Goal: Transaction & Acquisition: Purchase product/service

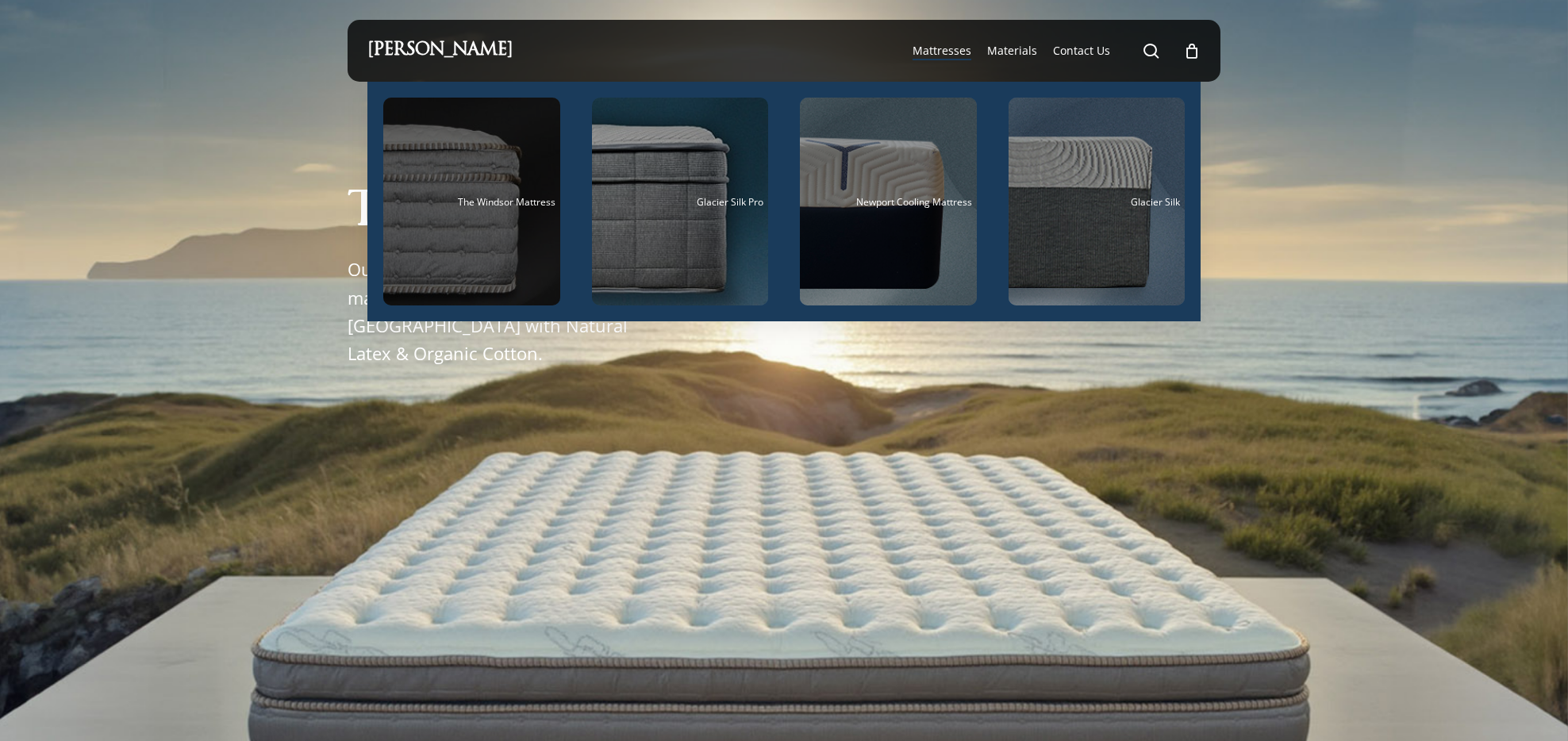
click at [480, 218] on div "Main Menu" at bounding box center [472, 201] width 177 height 208
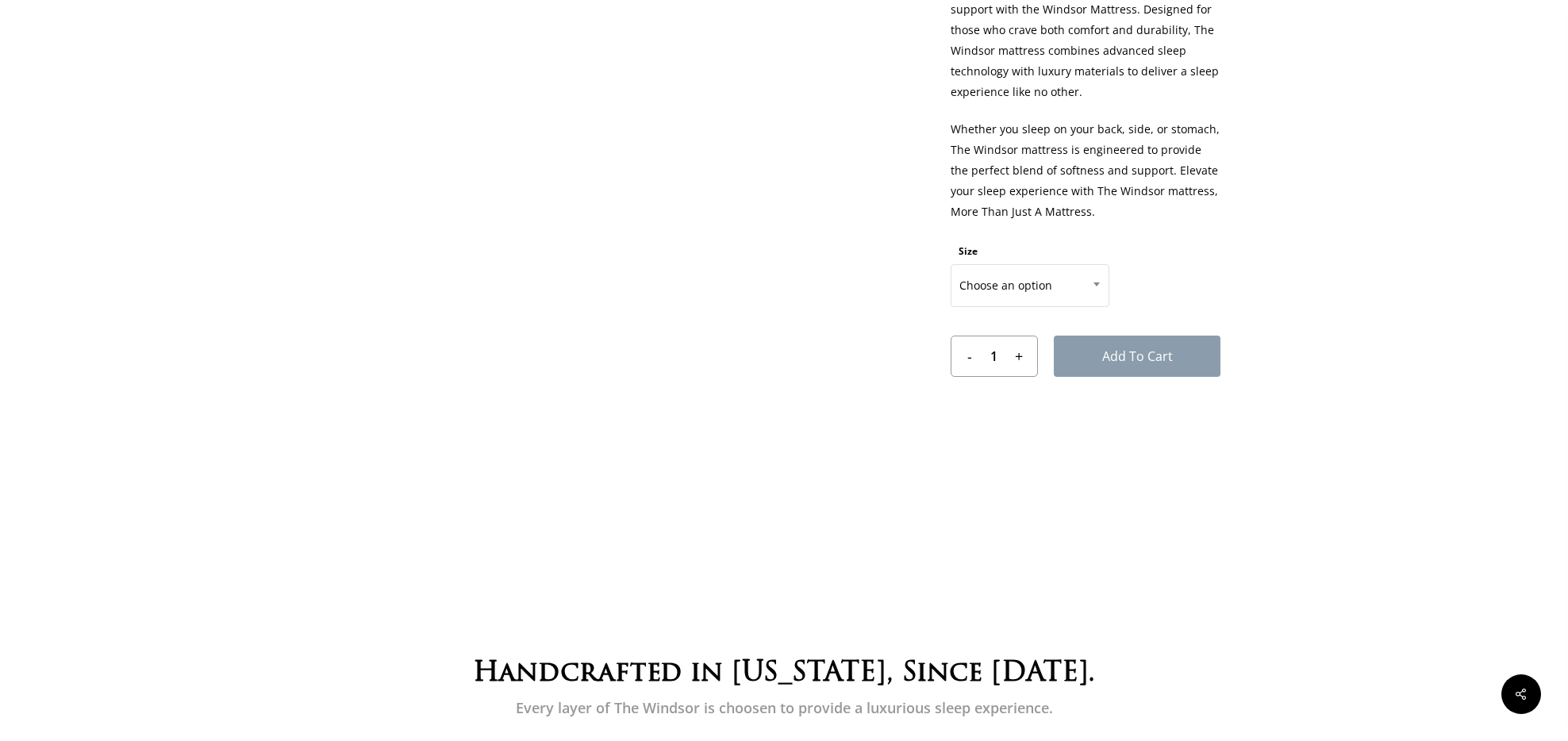
scroll to position [778, 0]
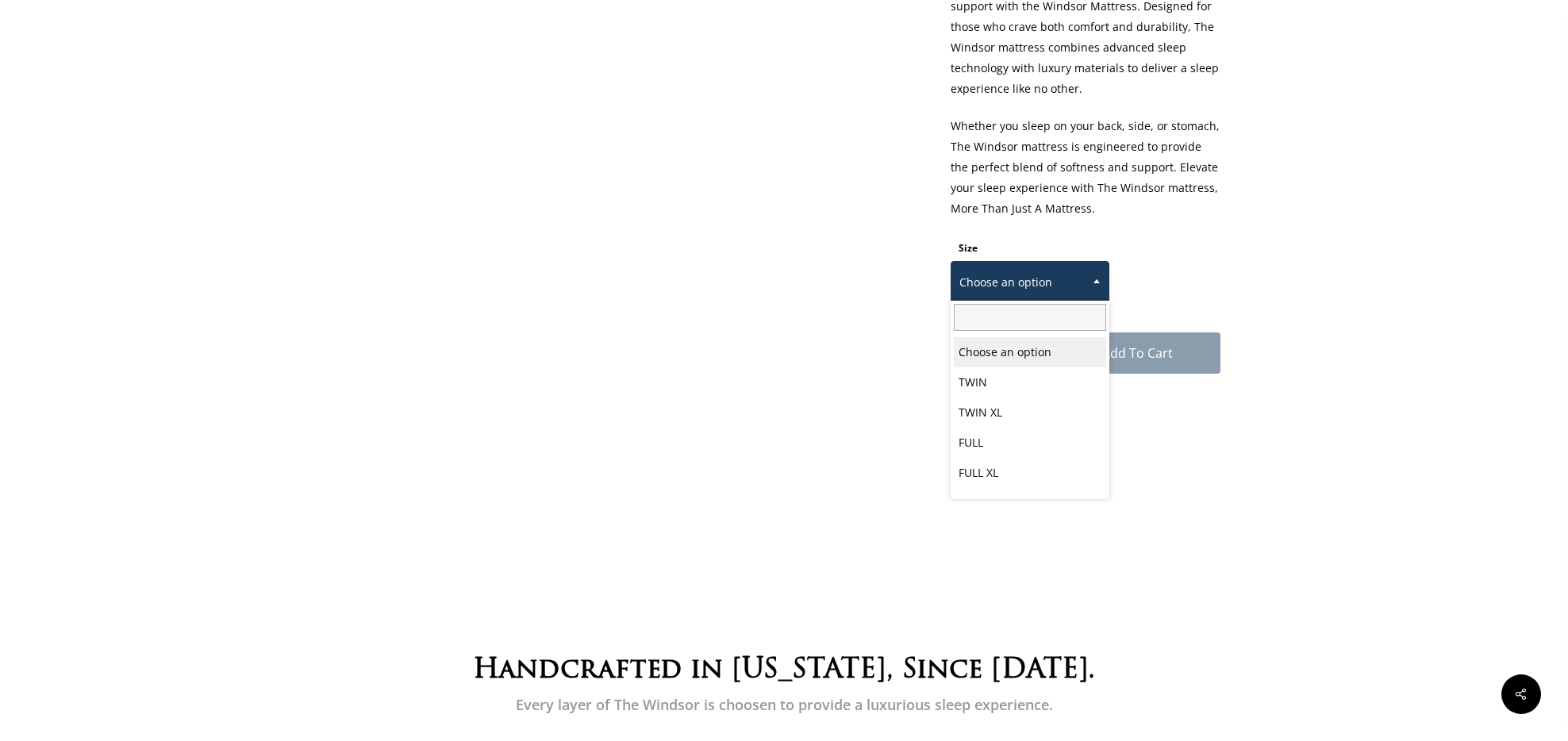
click at [1093, 278] on span at bounding box center [1096, 280] width 24 height 40
select select "EASTERN KING"
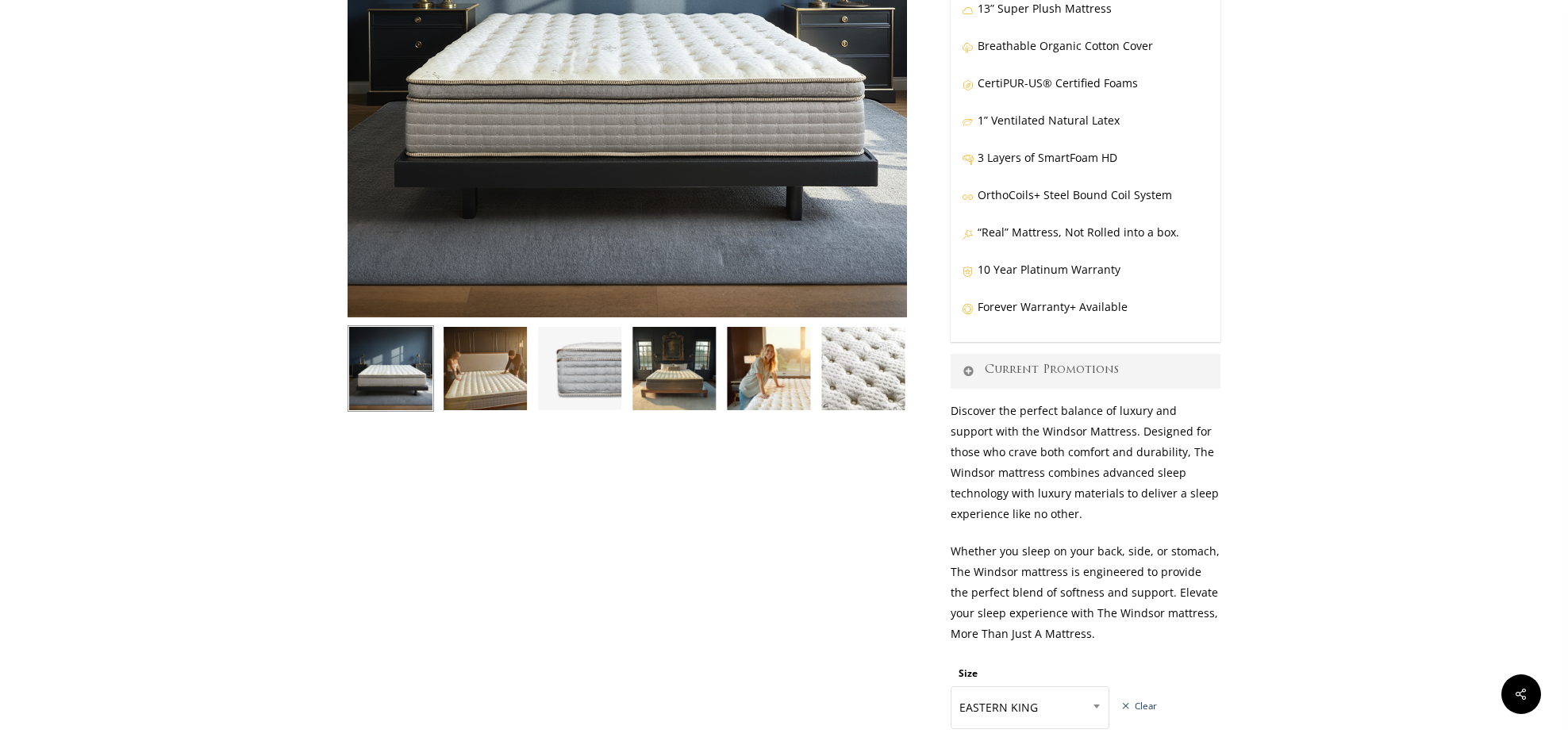
scroll to position [0, 0]
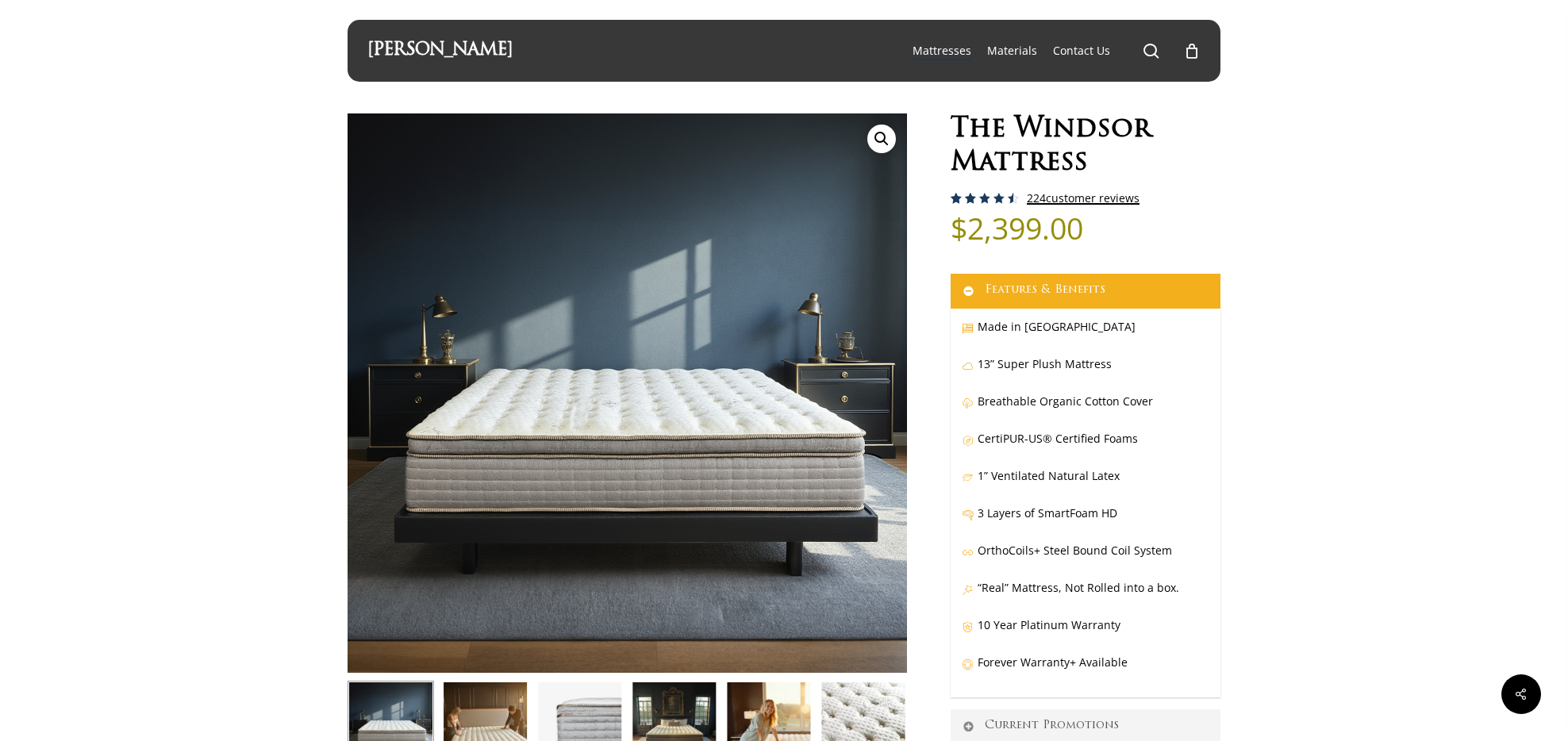
click at [1087, 197] on link "224 customer reviews" at bounding box center [1083, 198] width 113 height 13
click at [507, 50] on link "[PERSON_NAME]" at bounding box center [440, 51] width 145 height 18
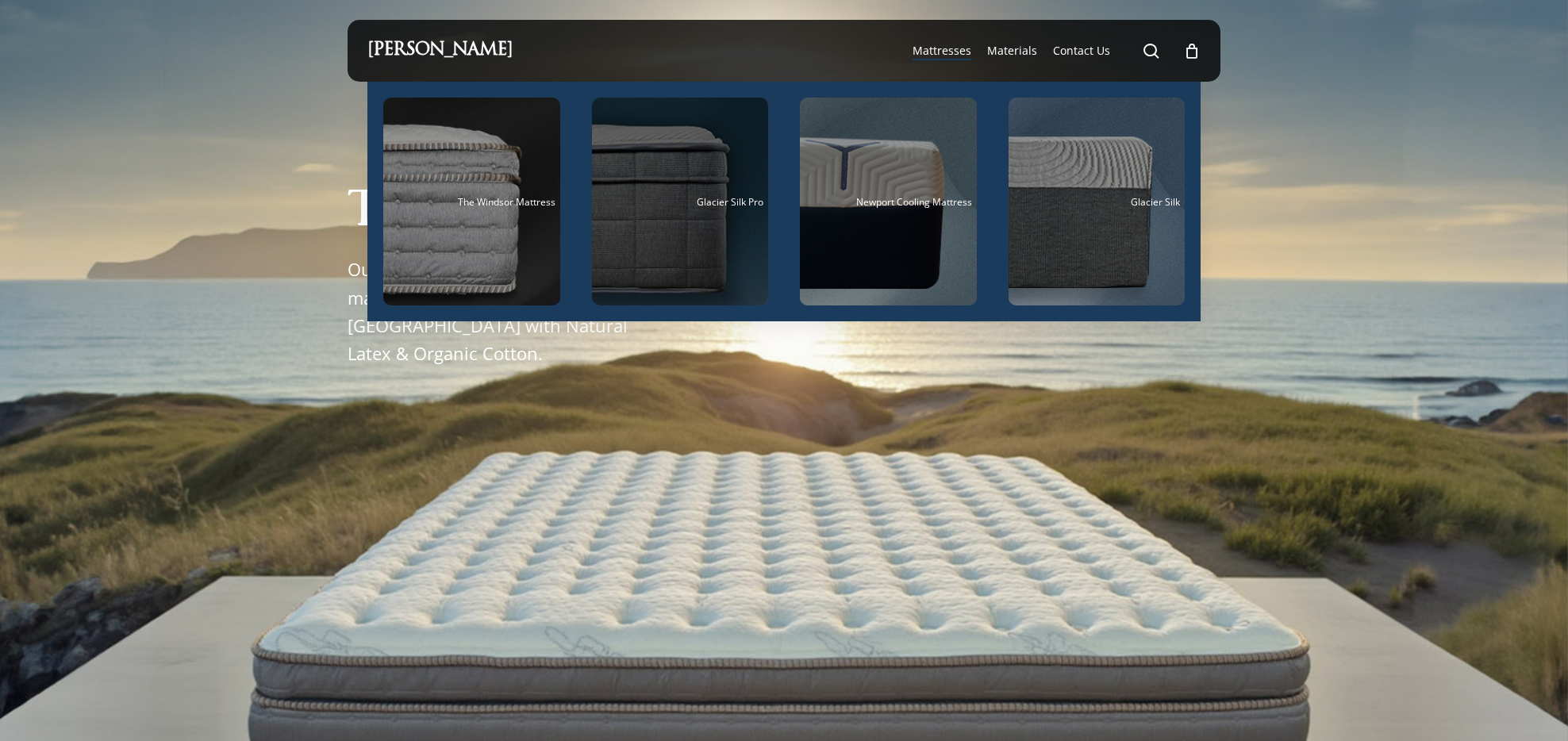
click at [679, 208] on div "Main Menu" at bounding box center [680, 201] width 177 height 208
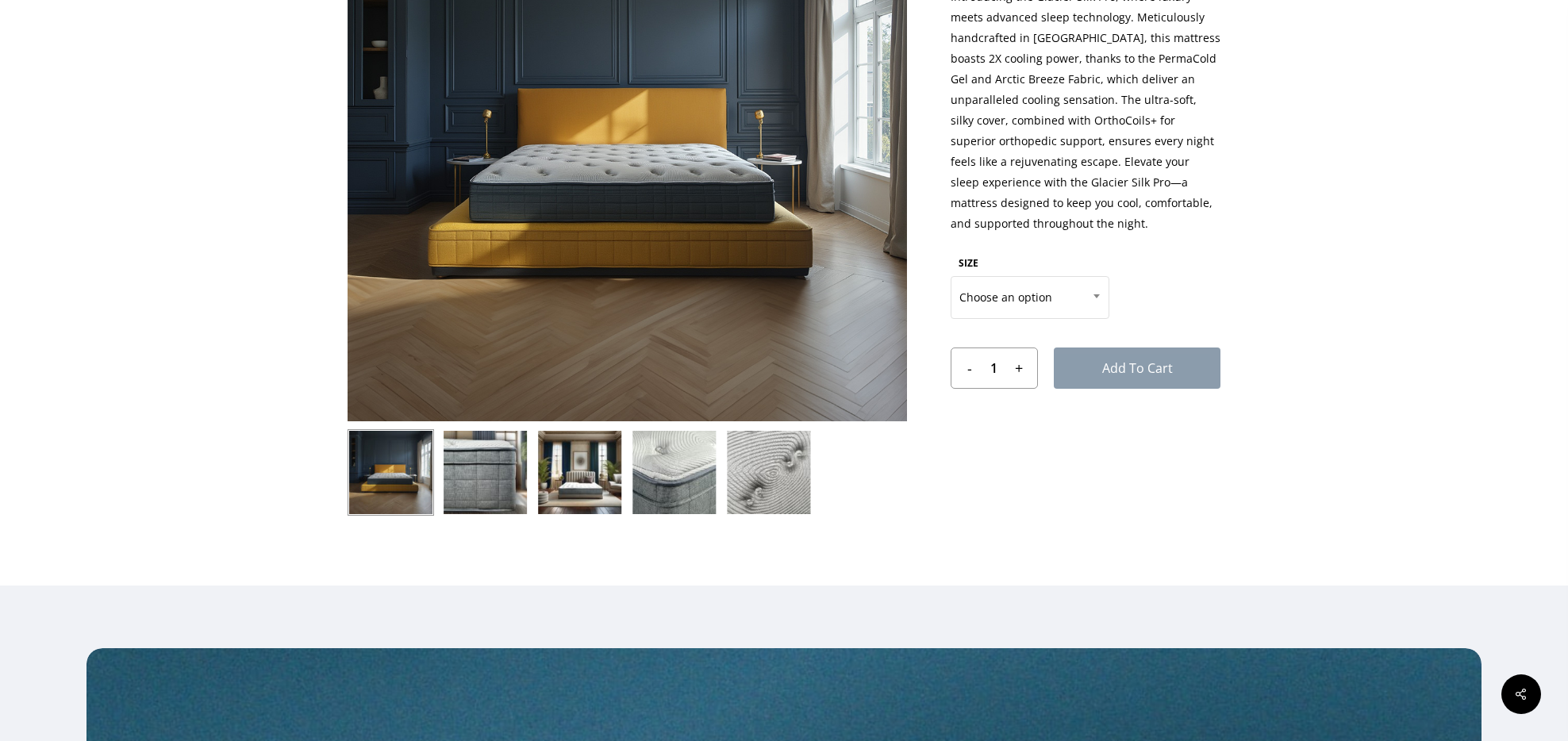
scroll to position [280, 0]
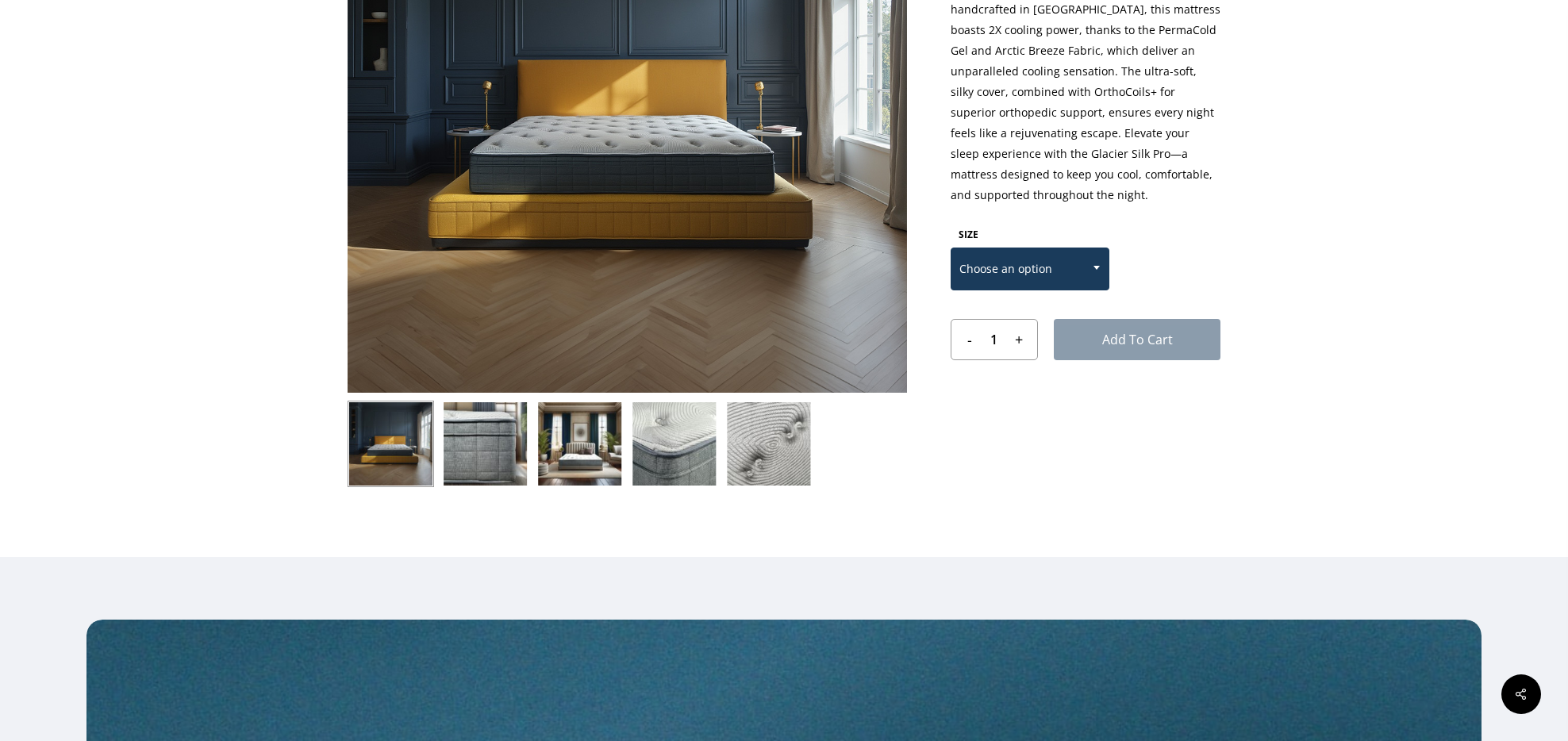
click at [1096, 264] on span at bounding box center [1096, 267] width 24 height 40
select select "EASTERN KING"
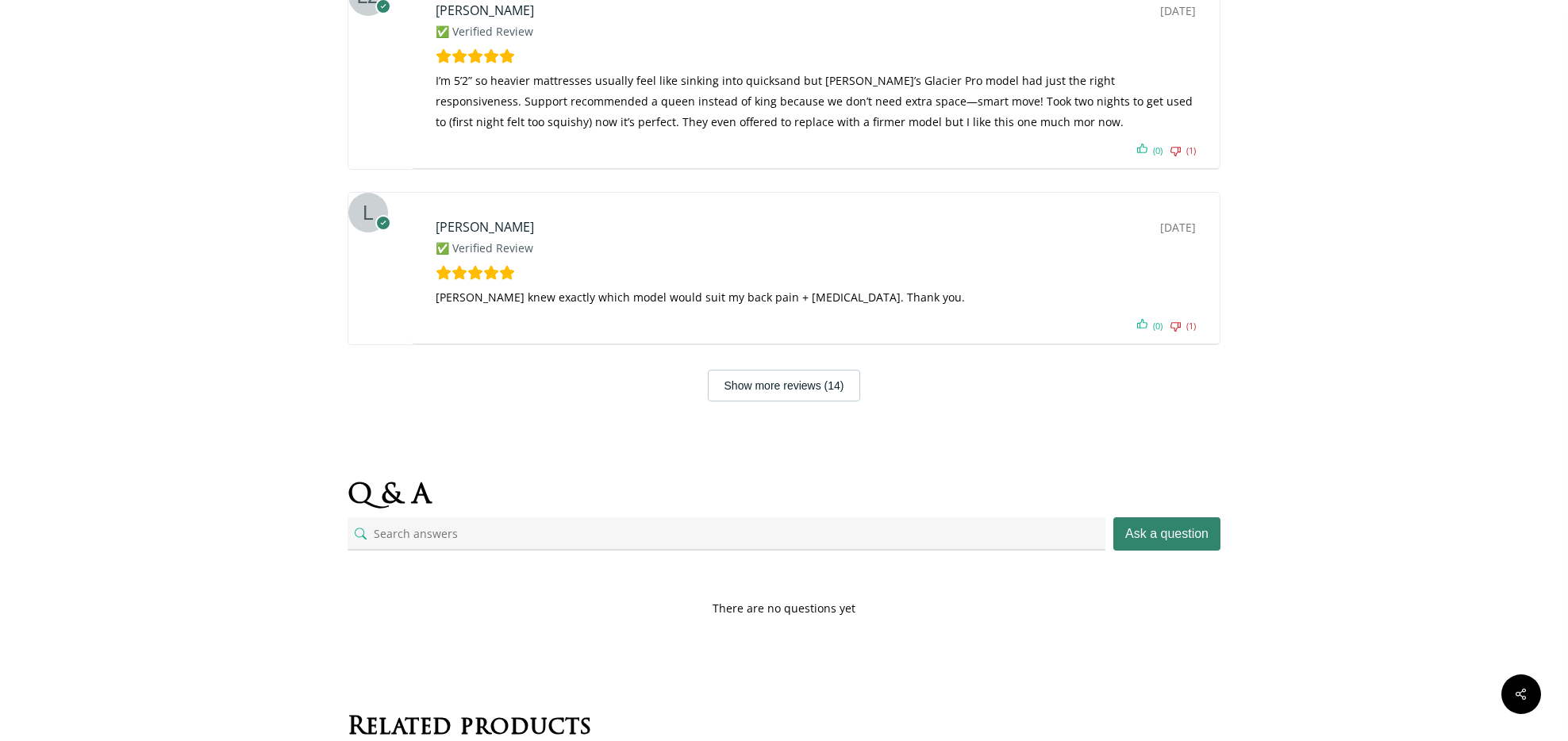
scroll to position [6459, 0]
click at [802, 369] on button "Show more reviews (14)" at bounding box center [784, 384] width 154 height 32
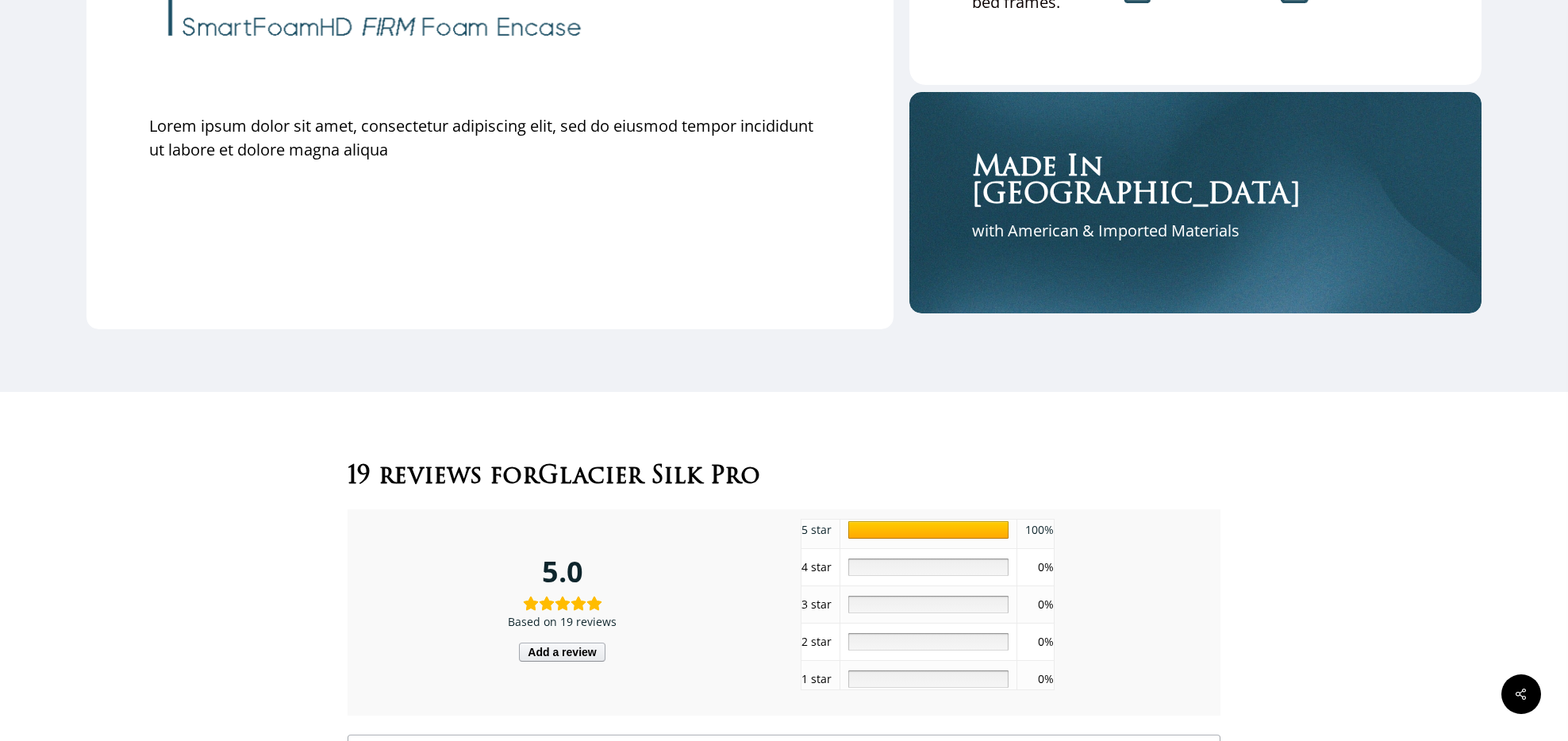
scroll to position [4802, 0]
